Goal: Navigation & Orientation: Go to known website

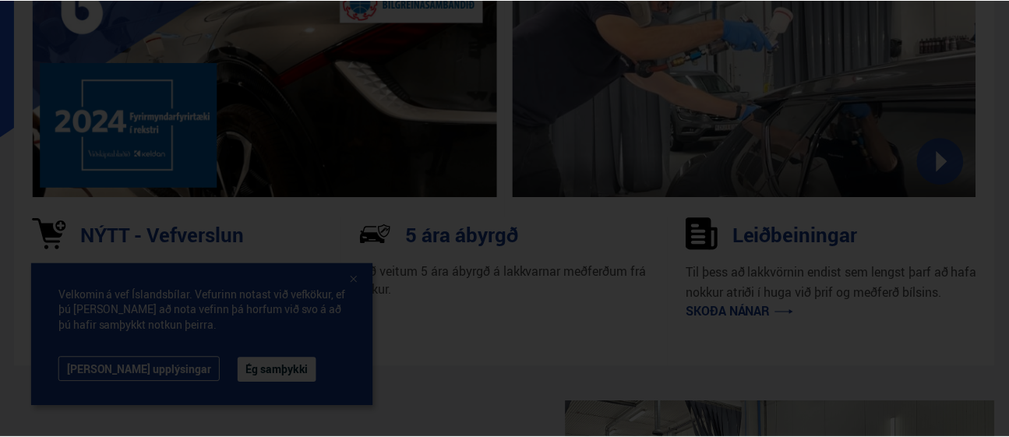
scroll to position [176, 0]
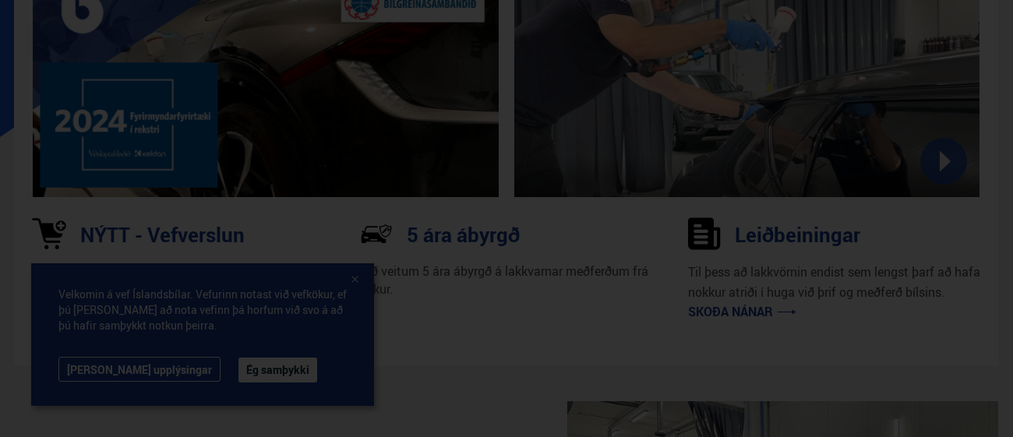
click at [220, 371] on iframe at bounding box center [506, 217] width 639 height 358
click at [947, 333] on div at bounding box center [506, 218] width 1013 height 437
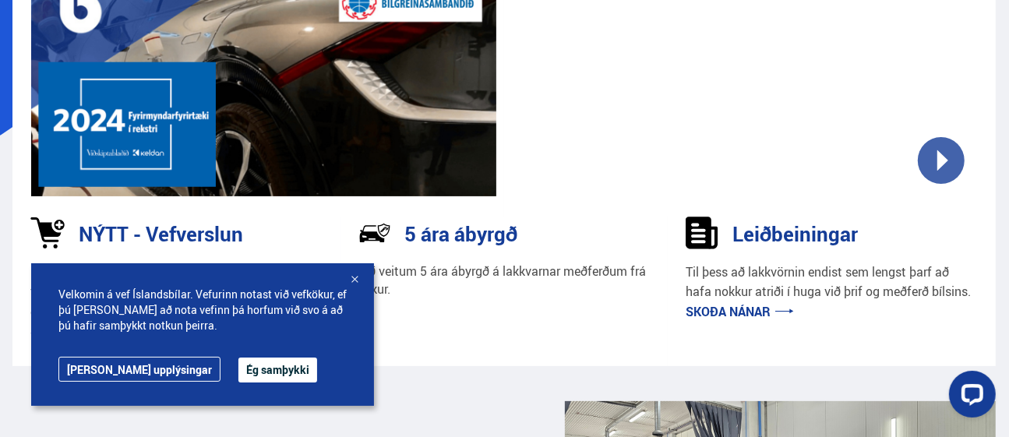
scroll to position [0, 0]
click at [238, 359] on button "Ég samþykki" at bounding box center [277, 370] width 79 height 25
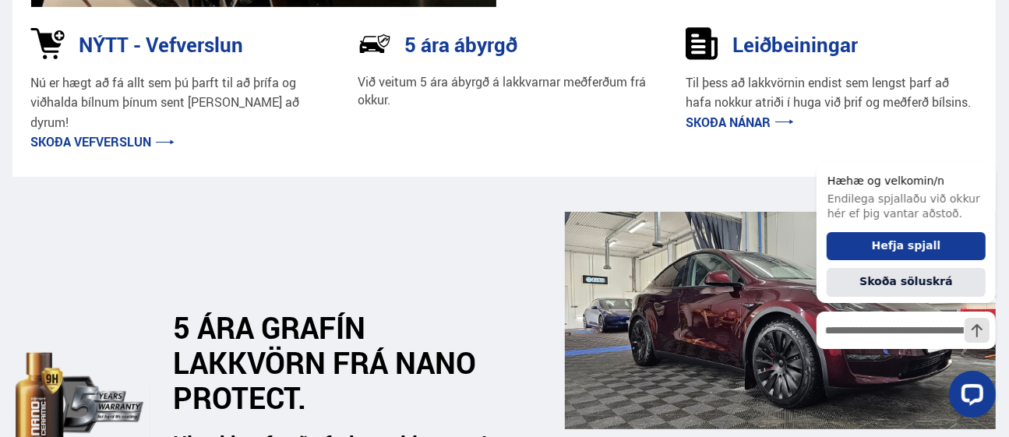
scroll to position [367, 0]
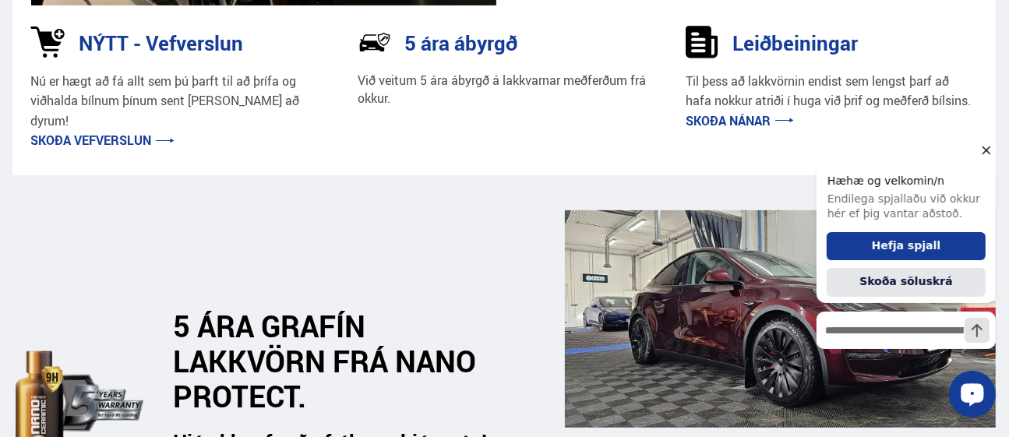
click at [982, 145] on icon "Hide greeting" at bounding box center [985, 149] width 19 height 19
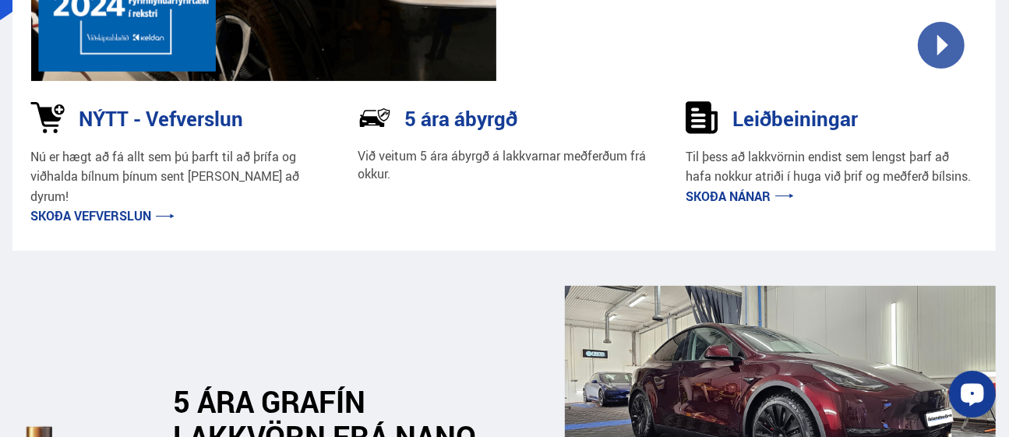
scroll to position [0, 0]
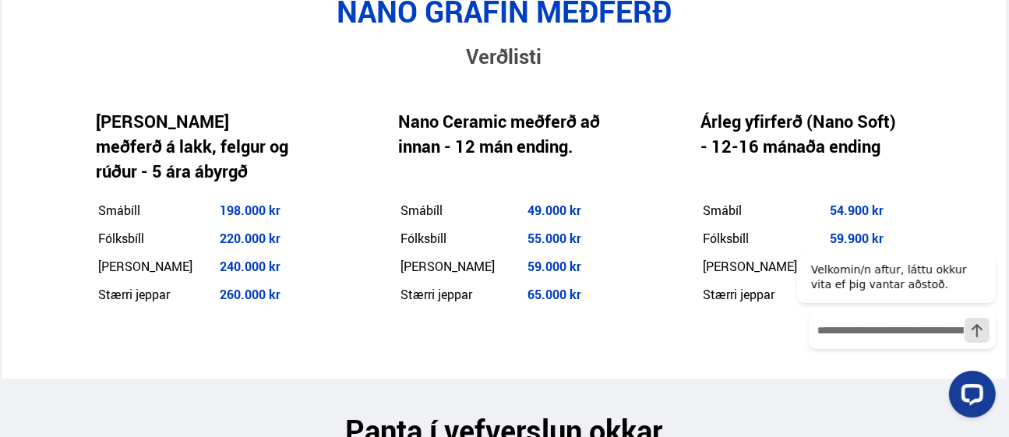
scroll to position [2808, 0]
